Goal: Task Accomplishment & Management: Use online tool/utility

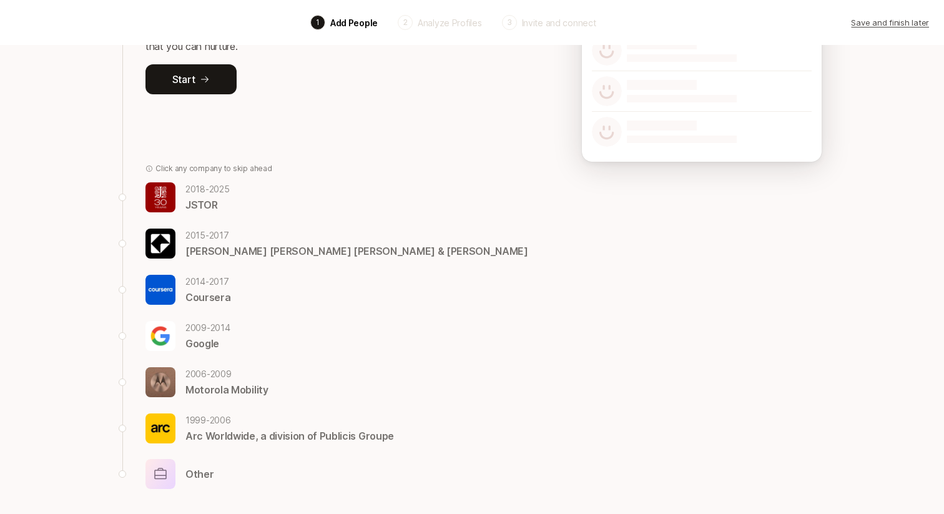
click at [208, 283] on p "2014 - 2017" at bounding box center [207, 281] width 45 height 15
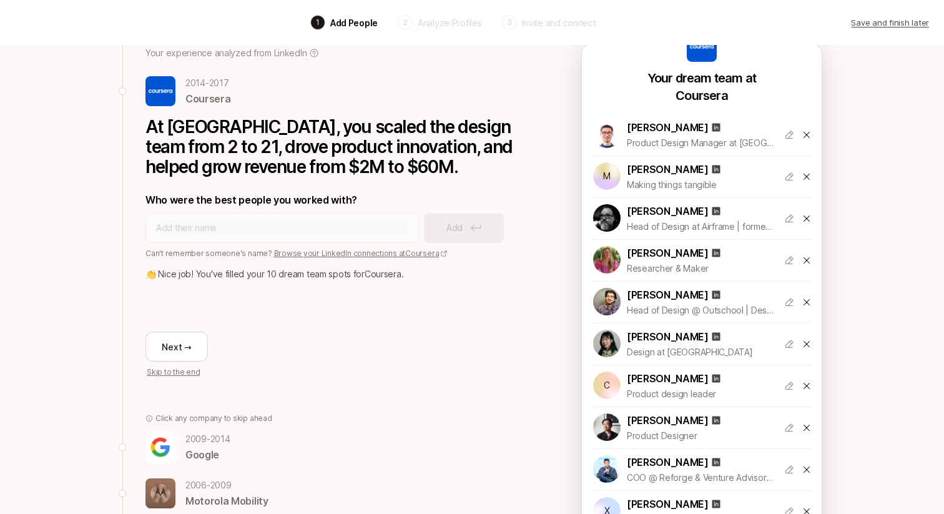
scroll to position [136, 0]
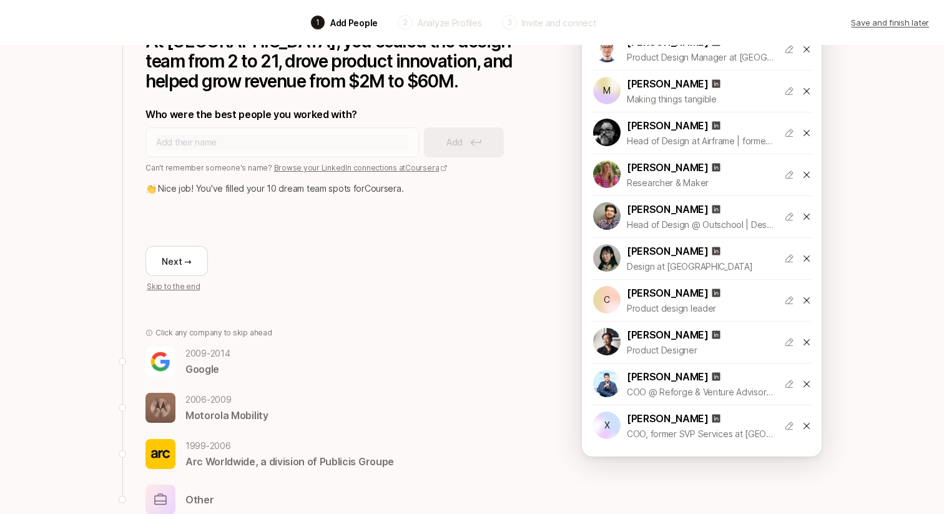
click at [191, 355] on p "2009 - 2014" at bounding box center [207, 353] width 45 height 15
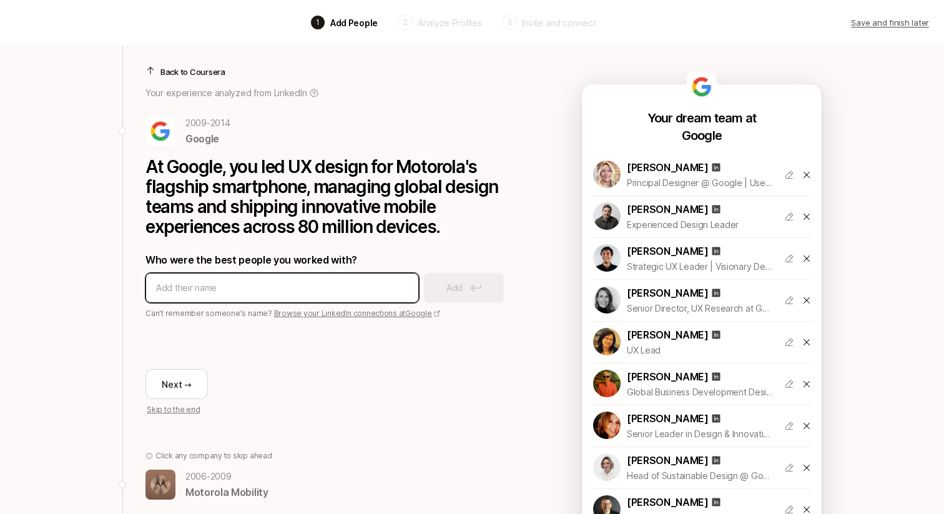
scroll to position [113, 0]
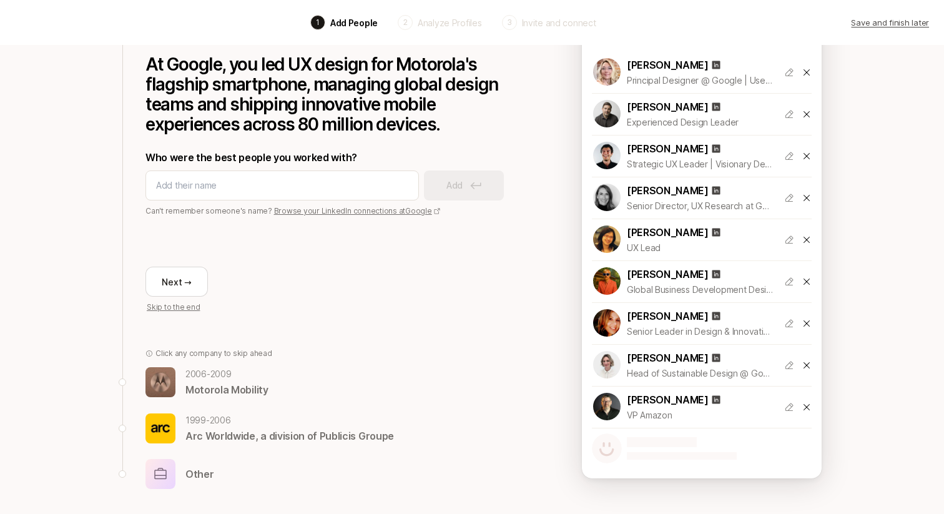
click at [212, 398] on div "2006 - 2009 Motorola Mobility 1999 - 2006 Arc Worldwide, a division of Publicis…" at bounding box center [332, 427] width 375 height 122
click at [209, 376] on p "2006 - 2009" at bounding box center [226, 373] width 83 height 15
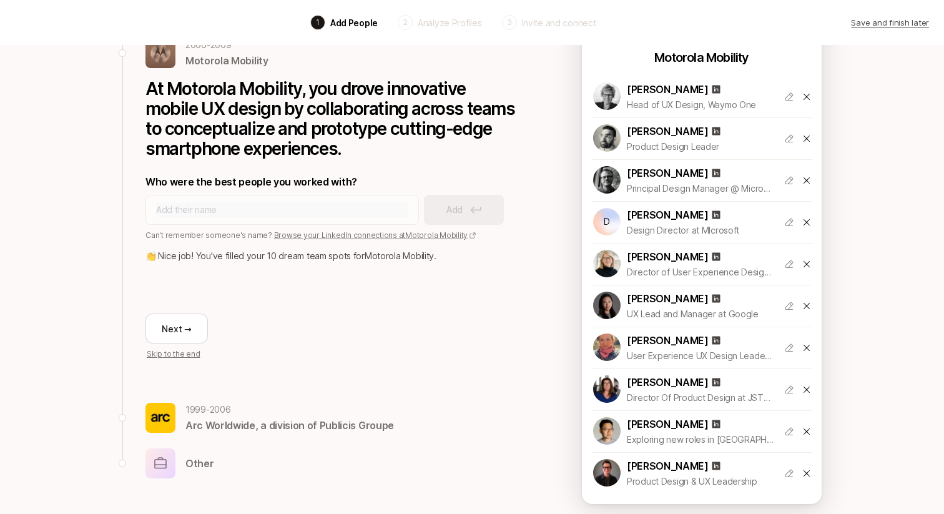
scroll to position [104, 0]
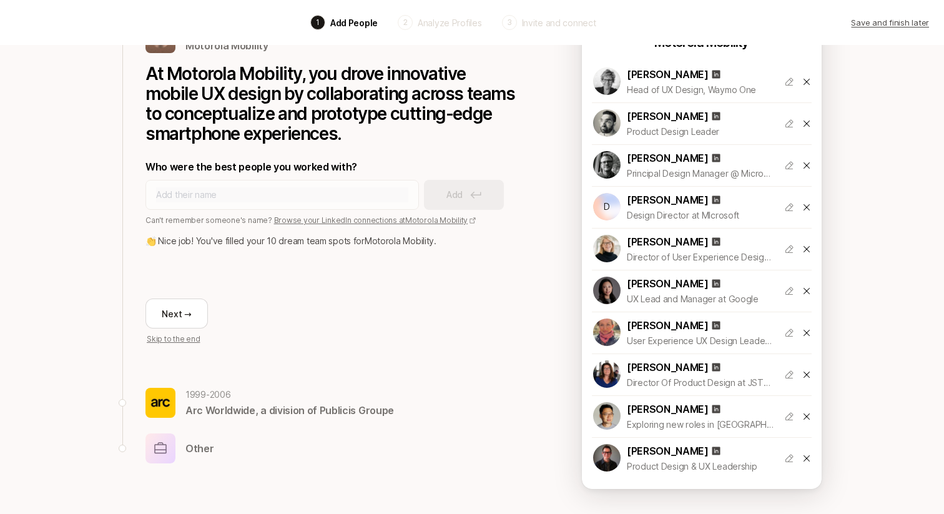
click at [232, 398] on p "1999 - 2006" at bounding box center [289, 394] width 208 height 15
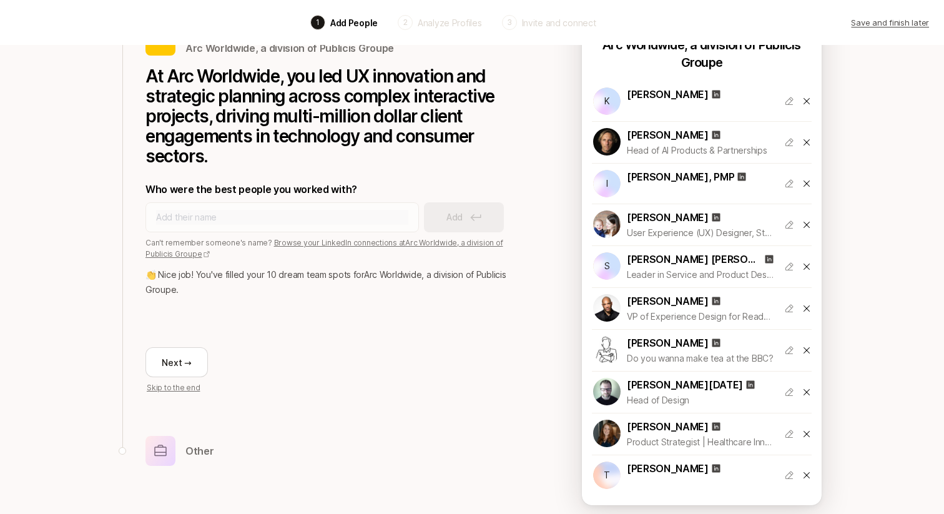
scroll to position [117, 0]
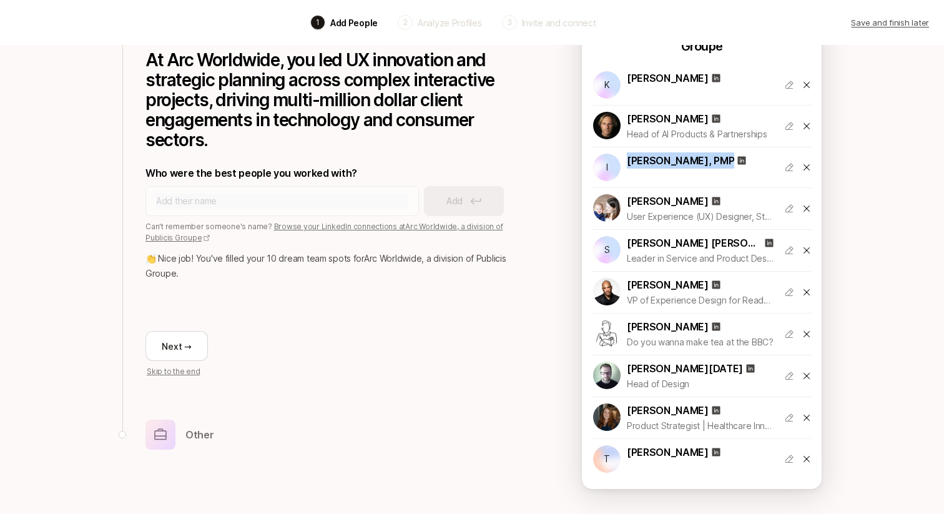
drag, startPoint x: 713, startPoint y: 161, endPoint x: 625, endPoint y: 161, distance: 87.4
click at [625, 161] on div "I Ingrid Weiterschan, PMP" at bounding box center [683, 167] width 182 height 30
copy p "Ingrid Weiterschan"
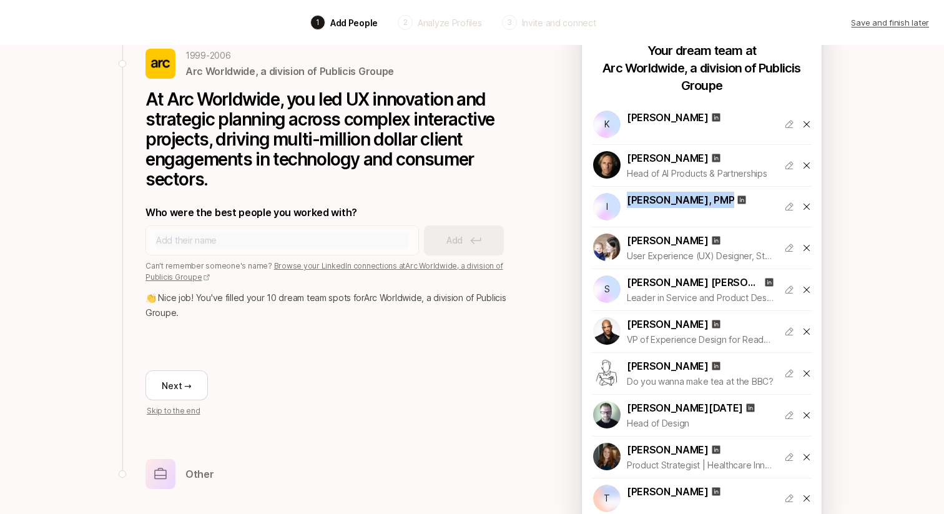
scroll to position [77, 0]
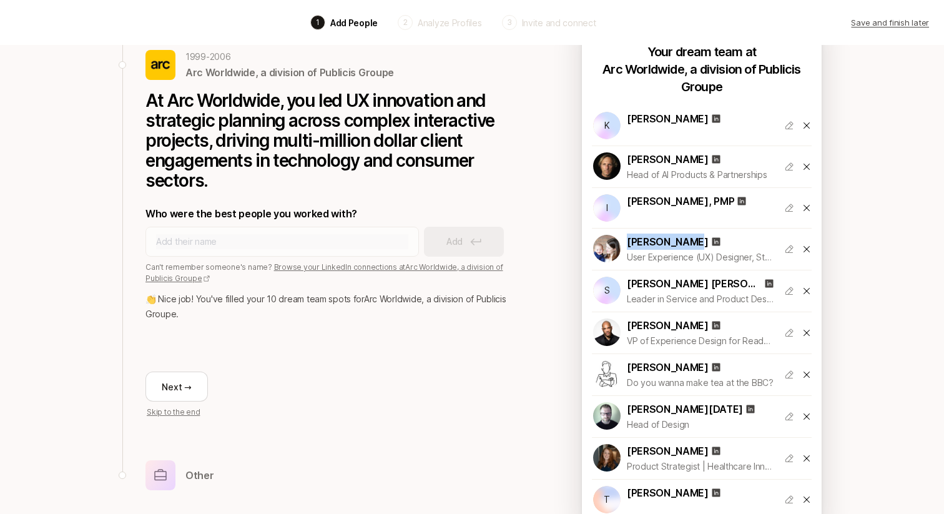
drag, startPoint x: 690, startPoint y: 240, endPoint x: 622, endPoint y: 237, distance: 68.7
click at [622, 237] on div "Kathy Beymer User Experience (UX) Designer, Strategist & Researcher. Maker at M…" at bounding box center [683, 248] width 182 height 31
copy p "Kathy Beymer"
click at [712, 243] on icon at bounding box center [716, 242] width 8 height 8
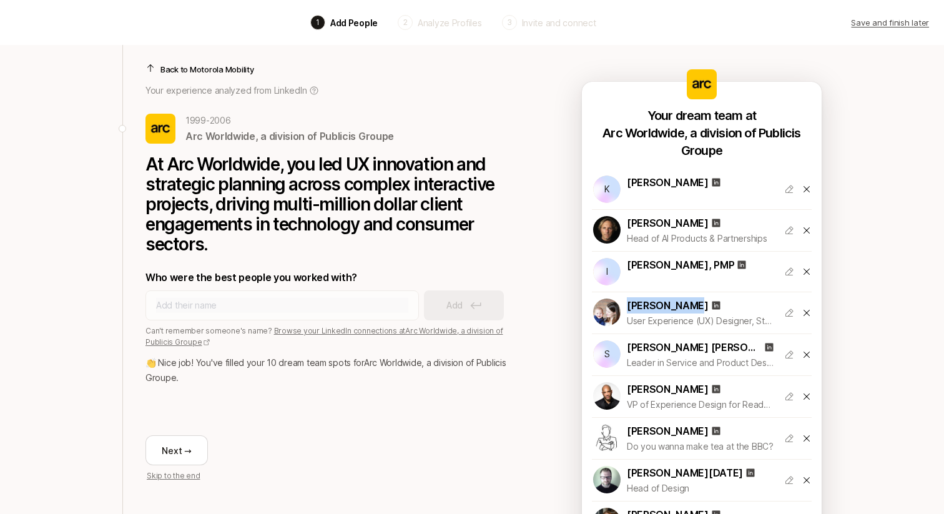
scroll to position [0, 0]
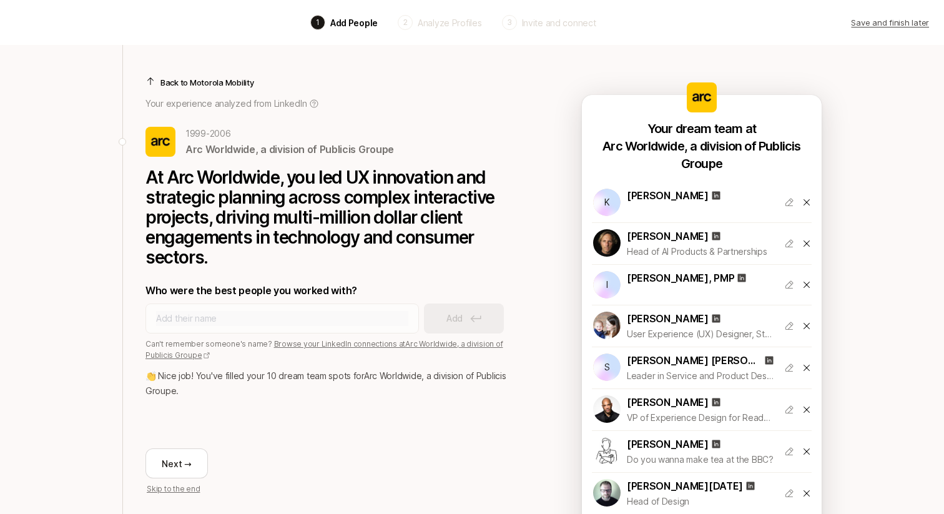
click at [216, 79] on p "Back to Motorola Mobility" at bounding box center [207, 82] width 94 height 12
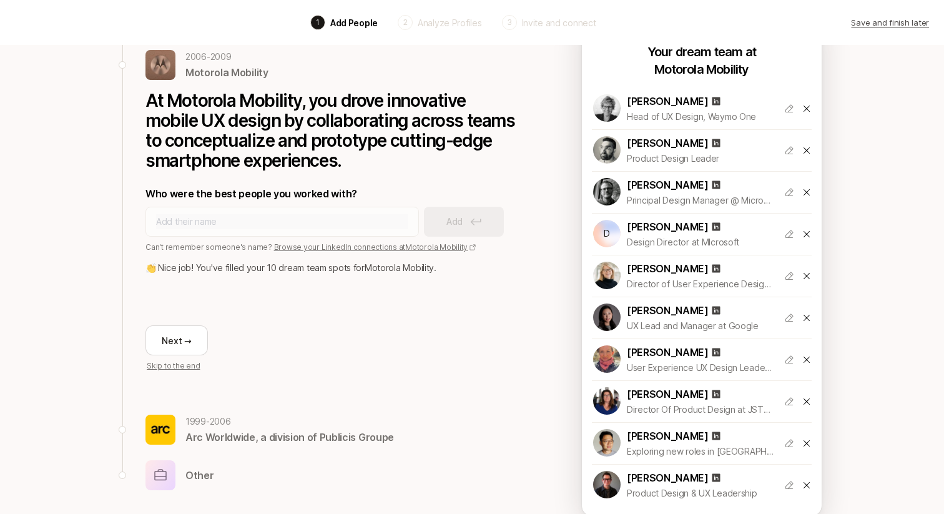
scroll to position [104, 0]
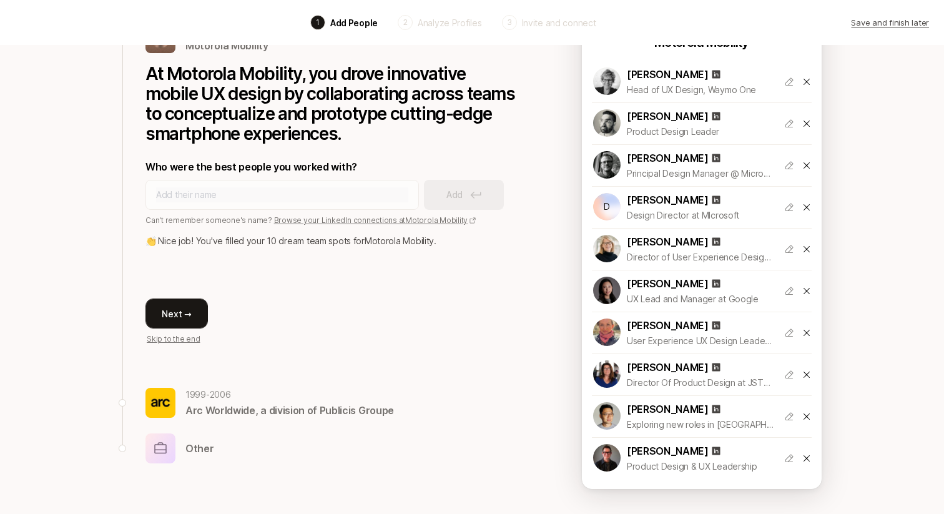
click at [177, 317] on button "Next →" at bounding box center [176, 313] width 62 height 30
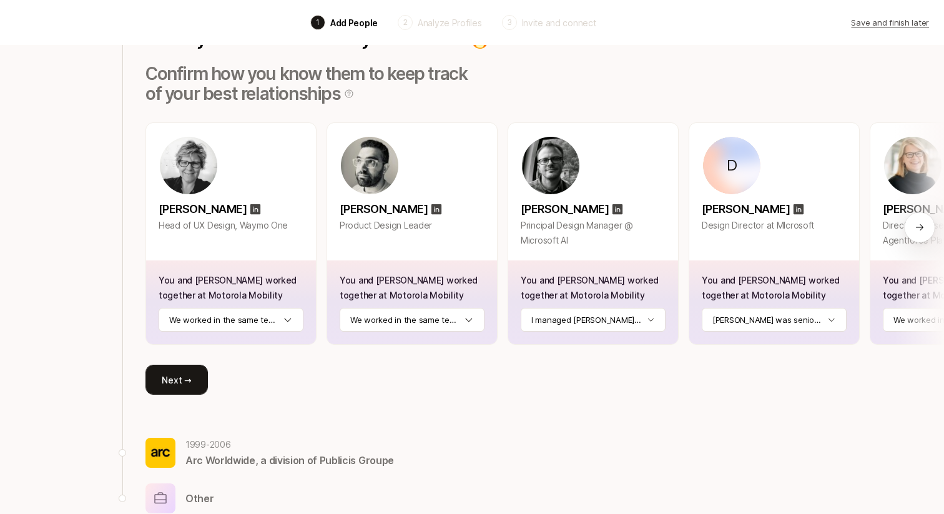
click at [169, 380] on button "Next →" at bounding box center [176, 380] width 62 height 30
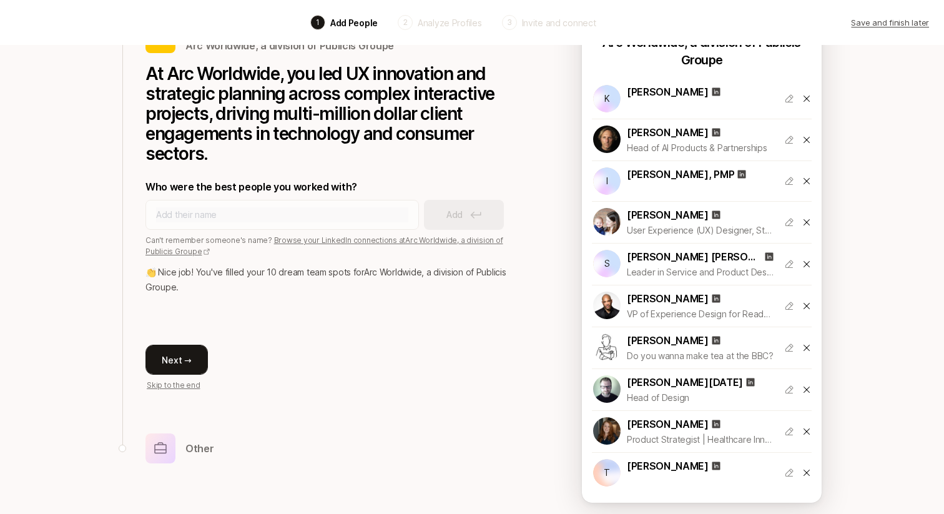
click at [186, 361] on button "Next →" at bounding box center [176, 360] width 62 height 30
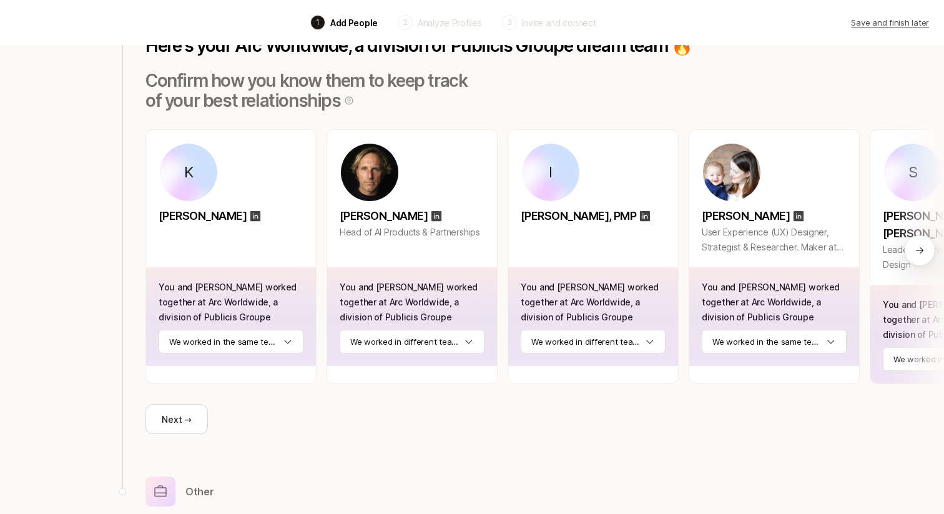
scroll to position [0, 0]
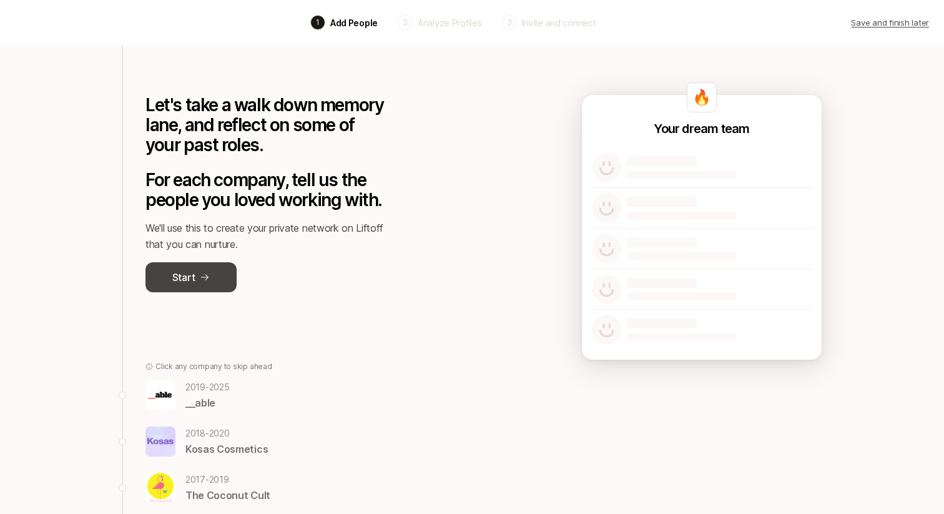
click at [198, 282] on button "Start" at bounding box center [190, 277] width 91 height 30
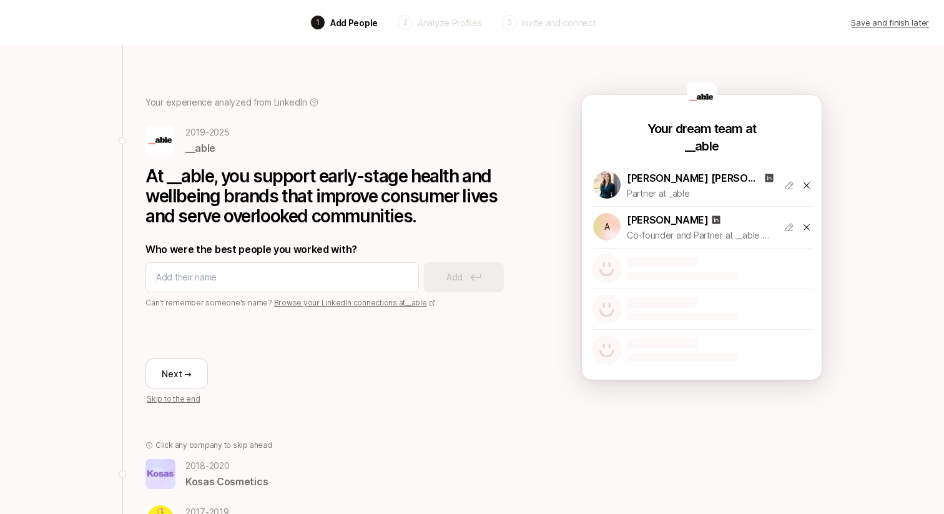
click at [82, 215] on div "Back 1 Add People 2 Analyze Profiles 3 Invite and connect Save and finish later…" at bounding box center [472, 418] width 944 height 836
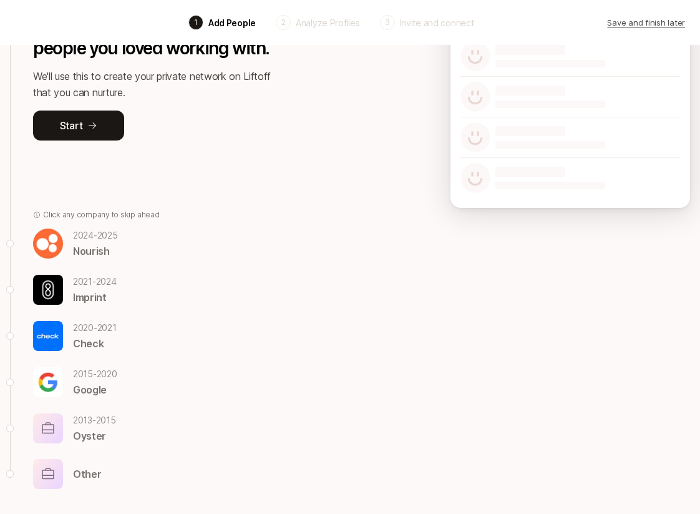
click at [84, 240] on p "[DATE] - [DATE]" at bounding box center [95, 235] width 45 height 15
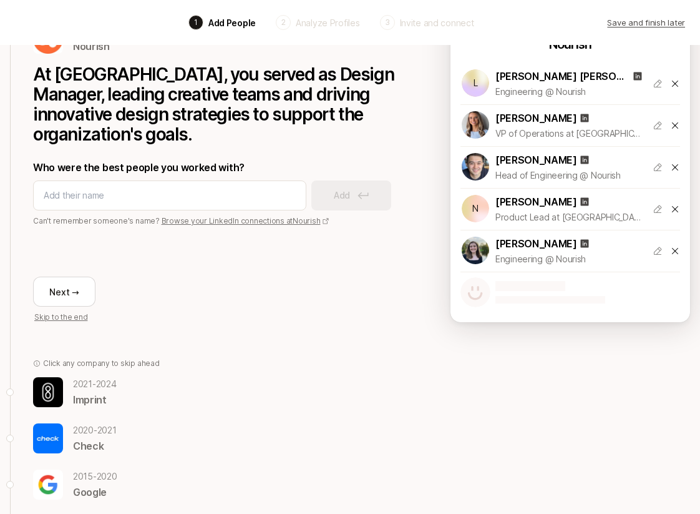
click at [87, 398] on p "Imprint" at bounding box center [95, 399] width 44 height 16
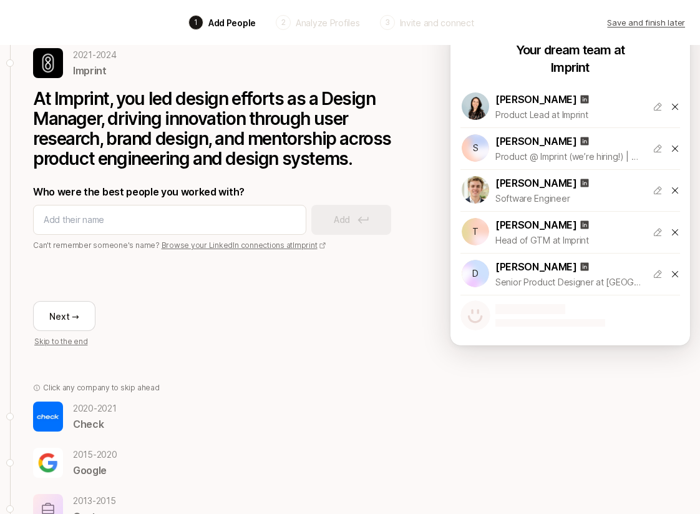
scroll to position [97, 0]
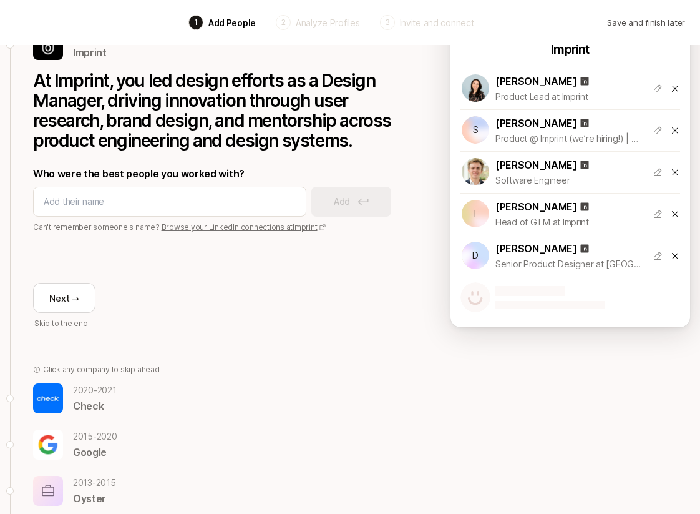
click at [82, 403] on p "Check" at bounding box center [95, 406] width 44 height 16
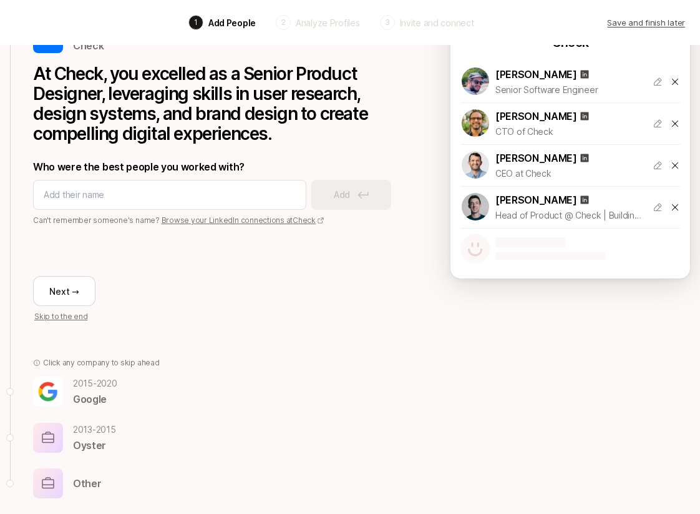
click at [83, 390] on p "[DATE] - [DATE]" at bounding box center [95, 383] width 44 height 15
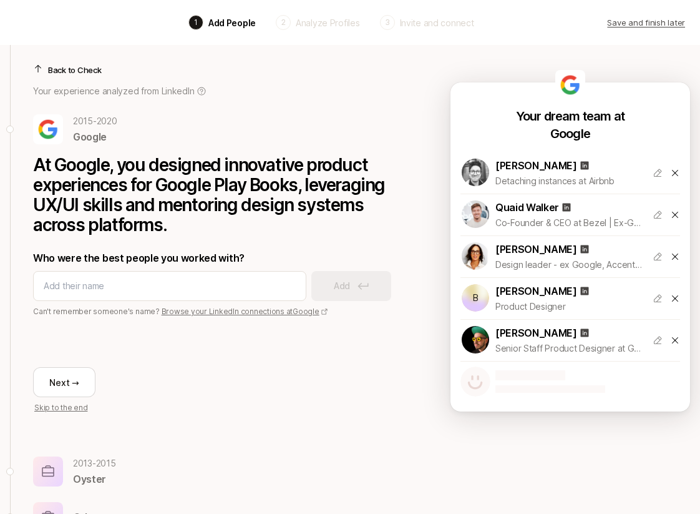
scroll to position [1, 0]
